Goal: Task Accomplishment & Management: Manage account settings

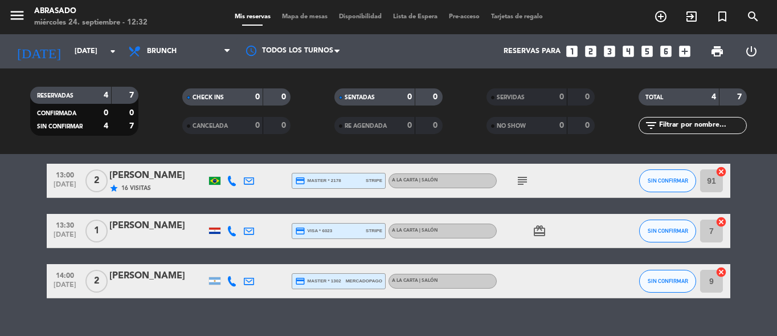
scroll to position [112, 0]
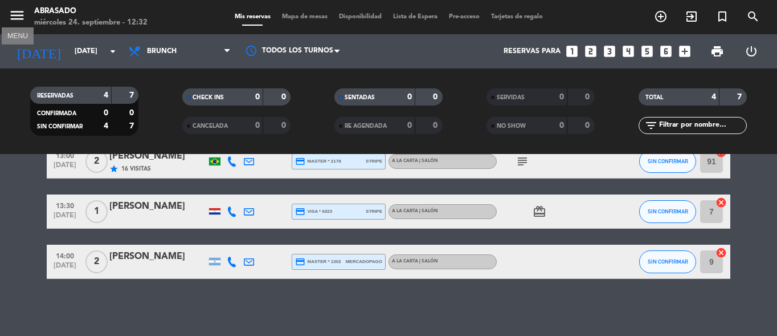
click at [13, 16] on icon "menu" at bounding box center [17, 15] width 17 height 17
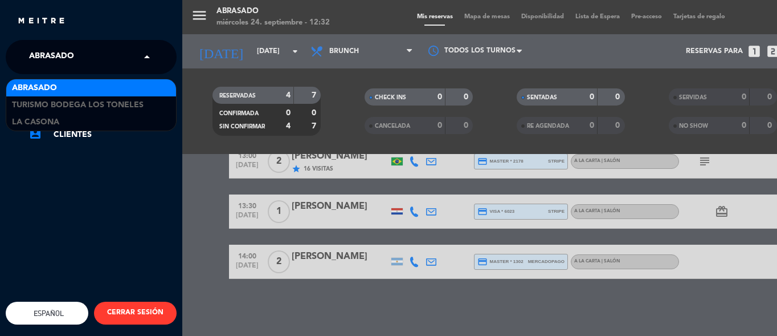
click at [145, 55] on span at bounding box center [149, 57] width 19 height 24
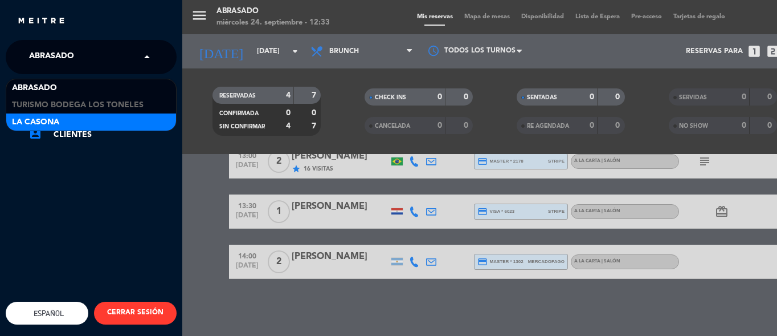
click at [144, 114] on div "La Casona" at bounding box center [91, 121] width 170 height 17
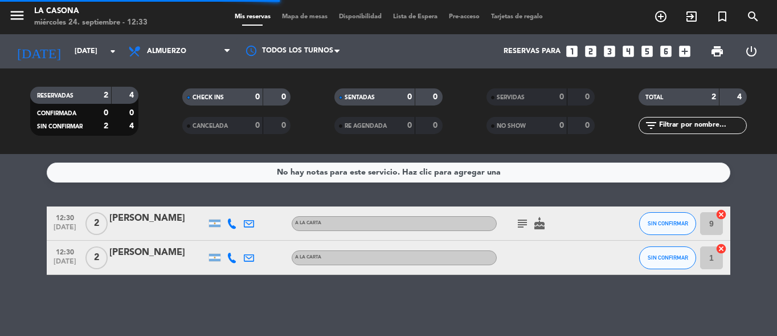
scroll to position [0, 0]
click at [10, 14] on icon "menu" at bounding box center [17, 15] width 17 height 17
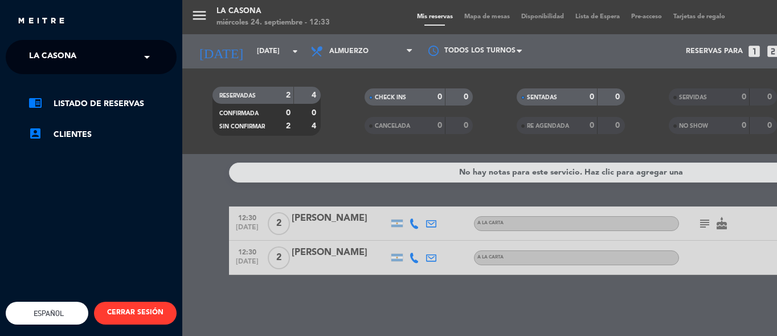
click at [148, 51] on span at bounding box center [149, 57] width 19 height 24
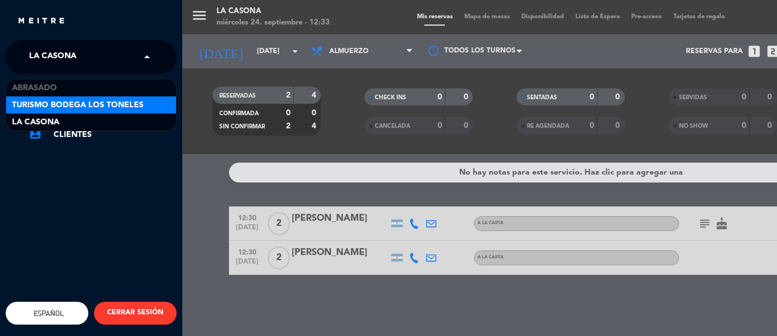
click at [156, 106] on div "Turismo Bodega Los Toneles" at bounding box center [91, 104] width 170 height 17
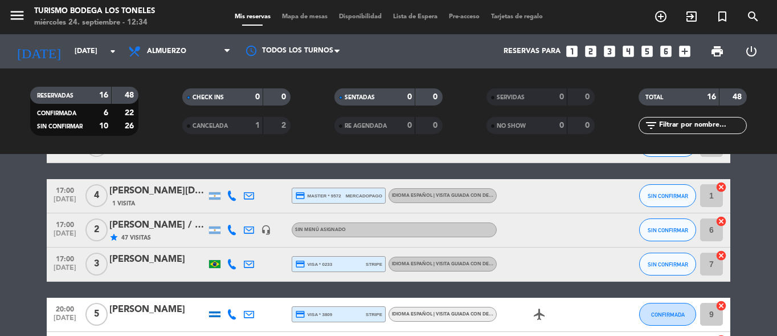
scroll to position [657, 0]
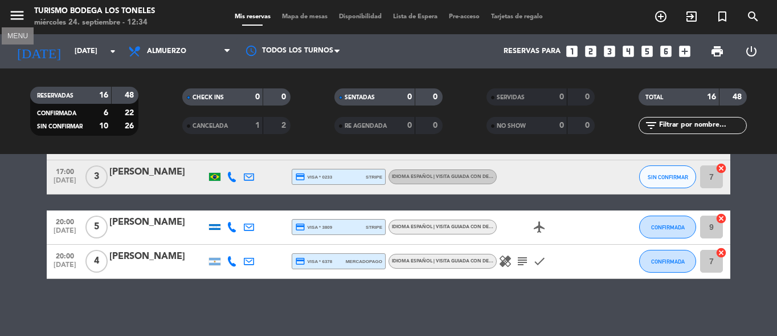
click at [19, 9] on icon "menu" at bounding box center [17, 15] width 17 height 17
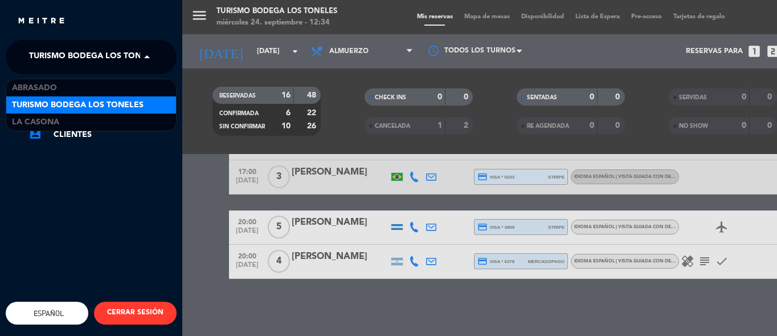
click at [148, 49] on span at bounding box center [149, 57] width 19 height 24
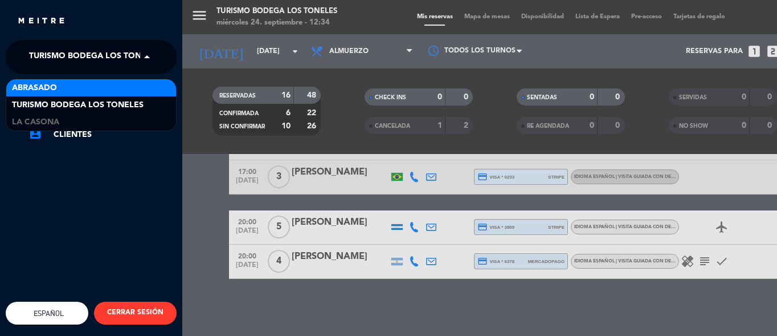
click at [128, 87] on div "Abrasado" at bounding box center [91, 87] width 170 height 17
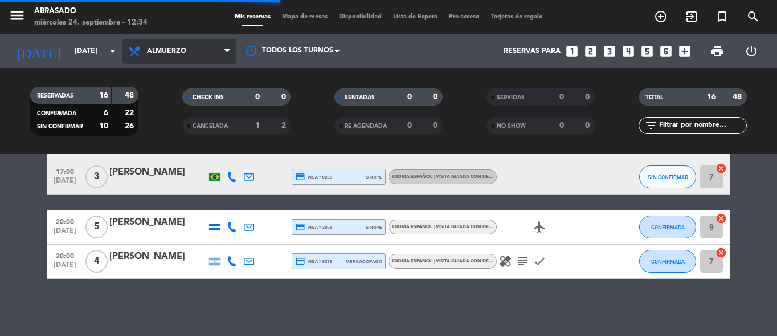
scroll to position [0, 0]
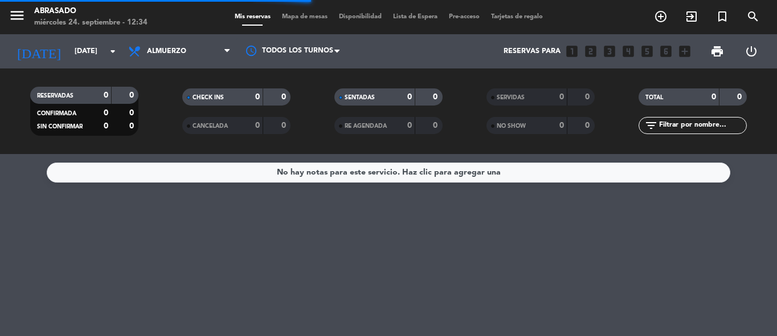
click at [216, 50] on span "Almuerzo" at bounding box center [179, 51] width 114 height 25
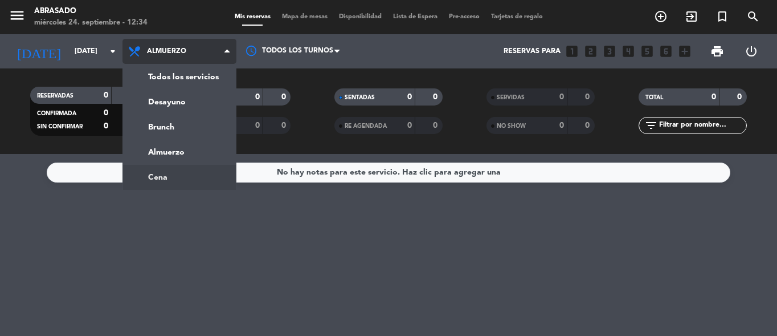
click at [162, 173] on ng-component "menu Abrasado [DATE] 24. septiembre - 12:34 Mis reservas Mapa de mesas Disponib…" at bounding box center [388, 168] width 777 height 336
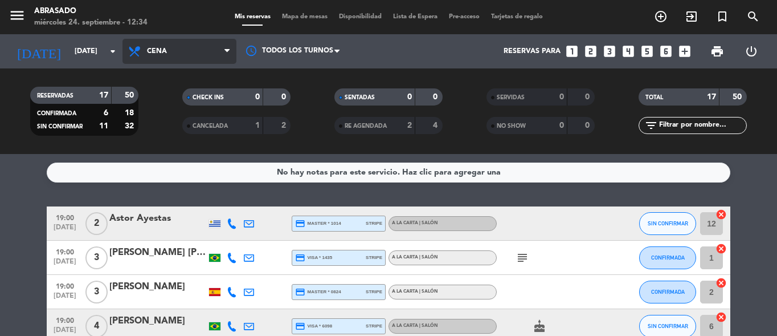
click at [182, 51] on span "Cena" at bounding box center [179, 51] width 114 height 25
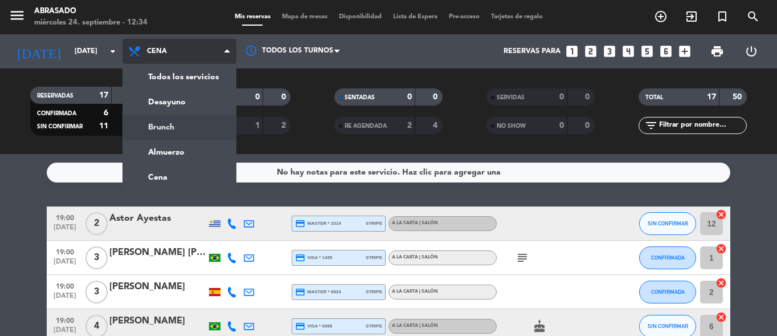
click at [172, 129] on div "menu Abrasado [DATE] 24. septiembre - 12:34 Mis reservas Mapa de mesas Disponib…" at bounding box center [388, 77] width 777 height 154
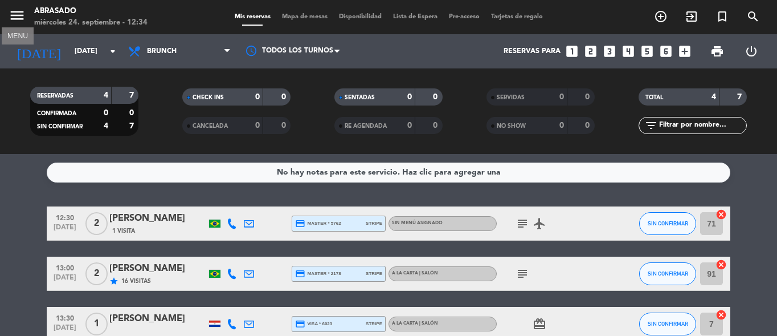
click at [14, 15] on icon "menu" at bounding box center [17, 15] width 17 height 17
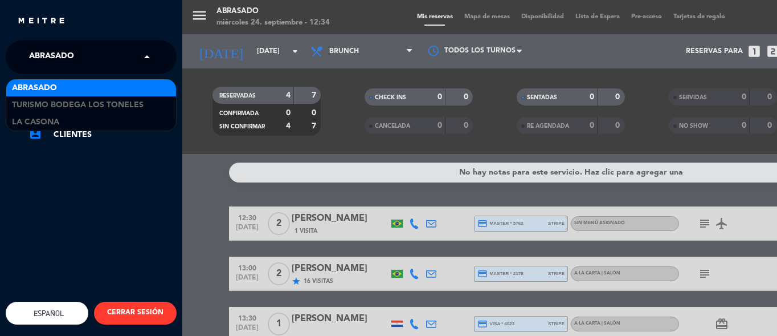
click at [153, 55] on span at bounding box center [149, 57] width 19 height 24
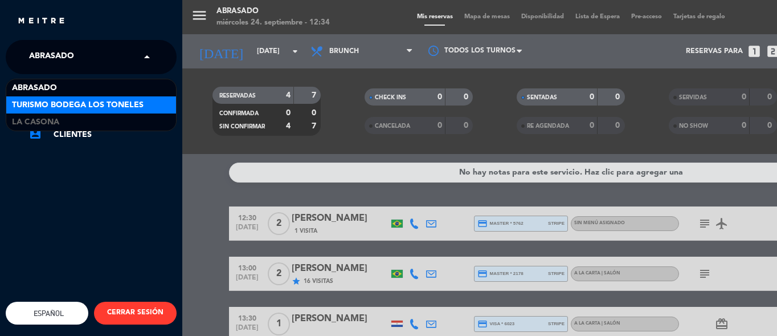
click at [138, 105] on span "Turismo Bodega Los Toneles" at bounding box center [78, 105] width 132 height 13
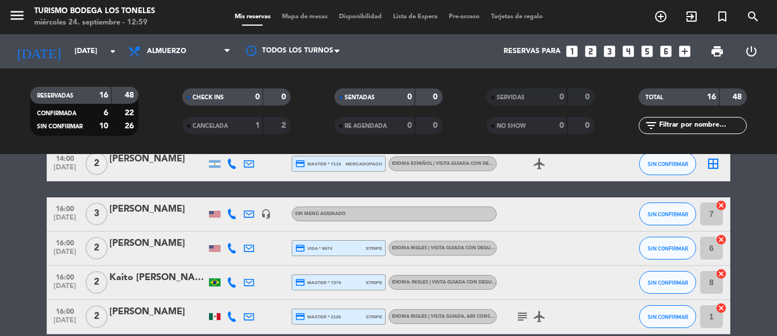
scroll to position [342, 0]
